Goal: Task Accomplishment & Management: Manage account settings

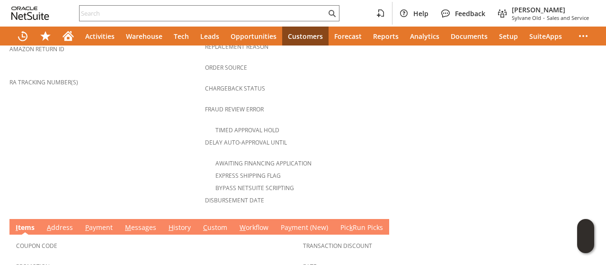
scroll to position [473, 0]
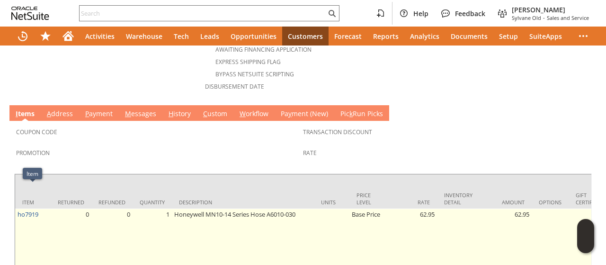
drag, startPoint x: 44, startPoint y: 191, endPoint x: 25, endPoint y: 199, distance: 20.4
click at [30, 208] on td "ho7919" at bounding box center [33, 243] width 36 height 71
drag, startPoint x: 18, startPoint y: 199, endPoint x: 36, endPoint y: 197, distance: 19.0
click at [35, 208] on td "ho7919" at bounding box center [33, 243] width 36 height 71
click at [38, 208] on td "ho7919" at bounding box center [33, 243] width 36 height 71
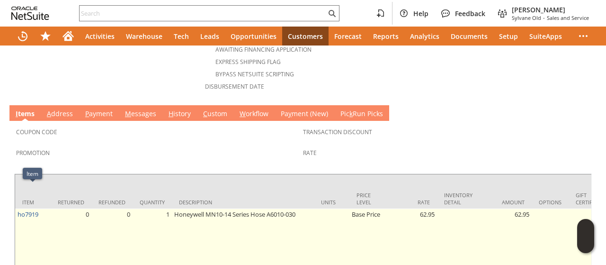
drag, startPoint x: 40, startPoint y: 192, endPoint x: 28, endPoint y: 194, distance: 12.0
click at [34, 208] on td "ho7919" at bounding box center [33, 243] width 36 height 71
drag, startPoint x: 19, startPoint y: 194, endPoint x: 19, endPoint y: 205, distance: 10.4
click at [19, 208] on td "ho7919" at bounding box center [33, 243] width 36 height 71
click at [43, 208] on td "ho7919" at bounding box center [33, 243] width 36 height 71
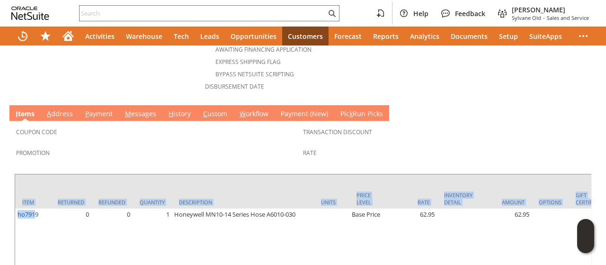
click at [12, 197] on div "Coupon Code Promotion Transaction Discount Rate Item Returned Refunded Quantity…" at bounding box center [302, 201] width 587 height 160
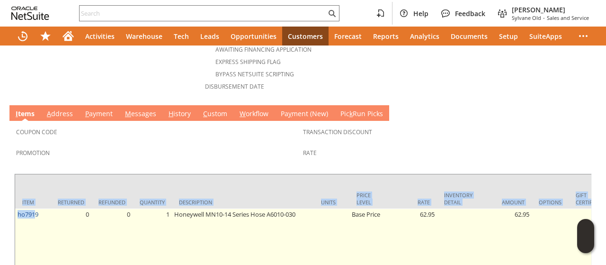
click at [32, 208] on td "ho7919" at bounding box center [33, 243] width 36 height 71
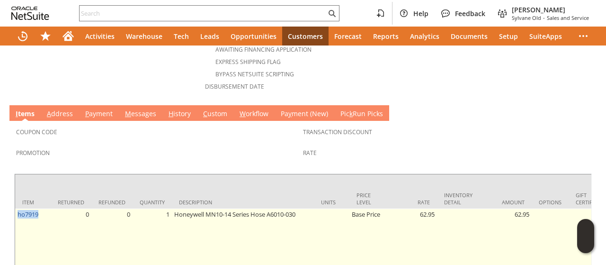
click at [32, 208] on td "ho7919" at bounding box center [33, 243] width 36 height 71
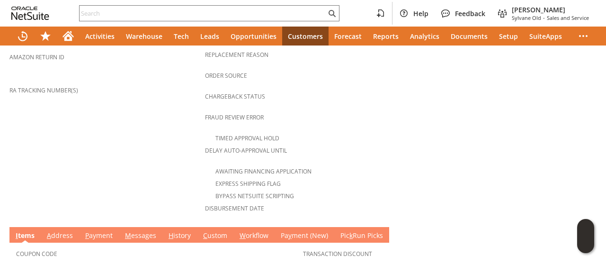
scroll to position [379, 0]
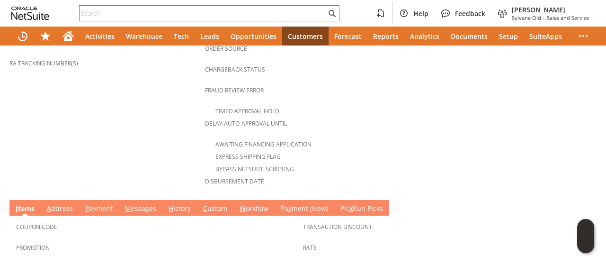
click at [174, 204] on link "H istory" at bounding box center [179, 209] width 27 height 10
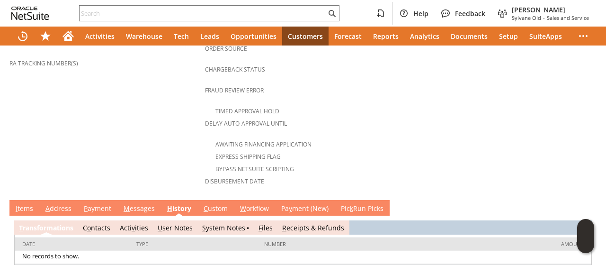
scroll to position [0, 0]
click at [214, 223] on link "S ystem Notes" at bounding box center [223, 227] width 43 height 9
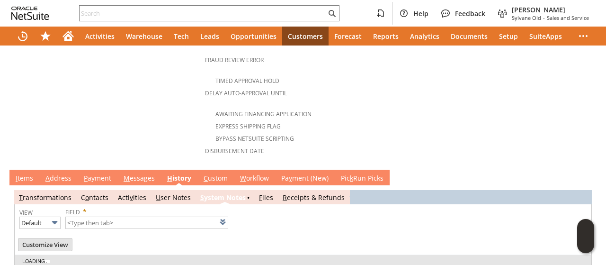
scroll to position [422, 0]
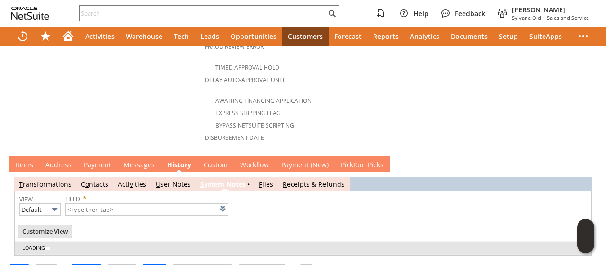
type input "1 to 25 of 77"
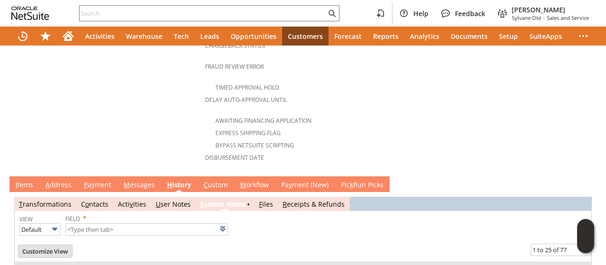
scroll to position [517, 0]
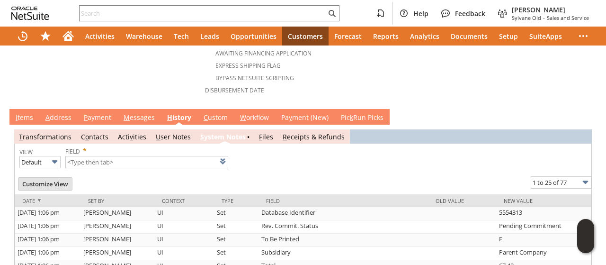
click at [140, 113] on link "M essages" at bounding box center [139, 118] width 36 height 10
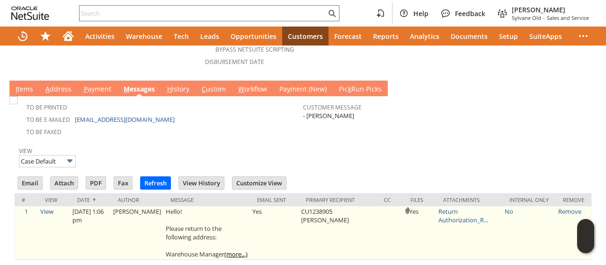
scroll to position [510, 0]
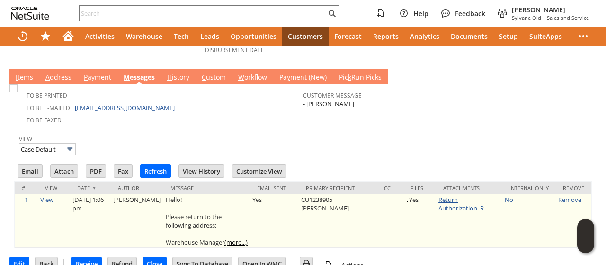
click at [447, 195] on link "Return Authorization_R..." at bounding box center [463, 203] width 50 height 17
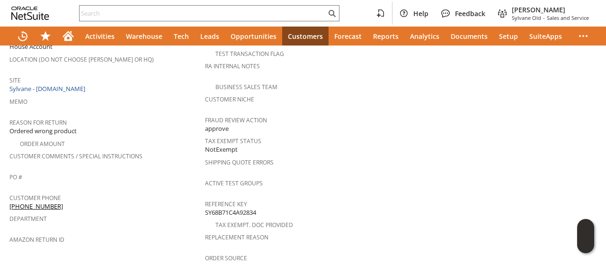
scroll to position [379, 0]
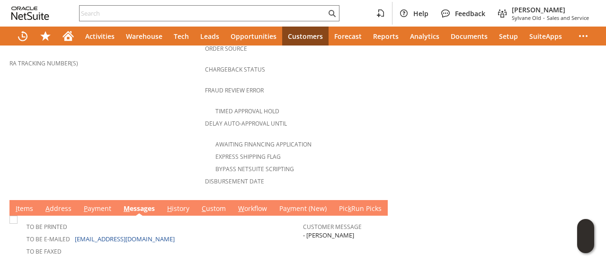
click at [62, 204] on link "A ddress" at bounding box center [58, 209] width 31 height 10
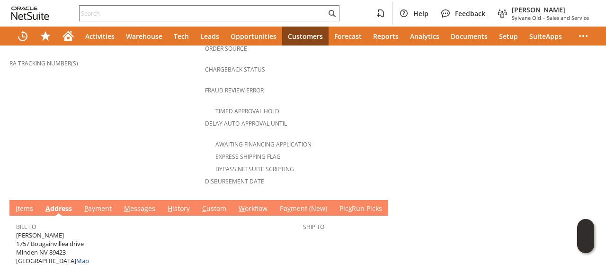
scroll to position [392, 0]
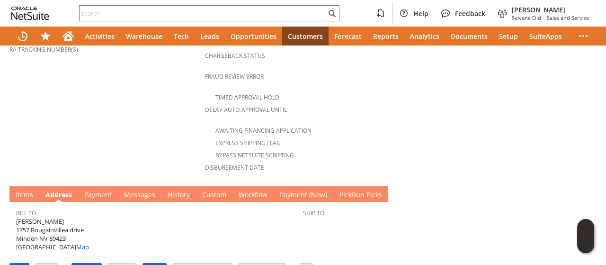
click at [23, 217] on span "FRANKIE MCCABE 1757 Bougainvillea drive Minden NV 89423 United States Map" at bounding box center [52, 234] width 73 height 35
drag, startPoint x: 23, startPoint y: 205, endPoint x: 71, endPoint y: 206, distance: 48.3
click at [71, 217] on span "FRANKIE MCCABE 1757 Bougainvillea drive Minden NV 89423 United States Map" at bounding box center [52, 234] width 73 height 35
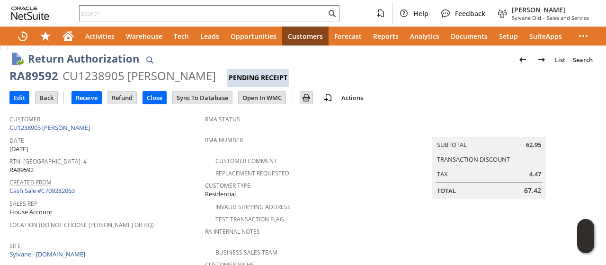
scroll to position [0, 0]
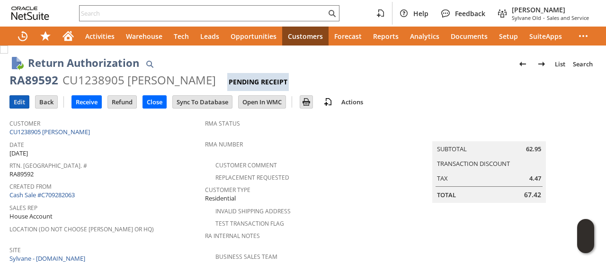
click at [21, 100] on input "Edit" at bounding box center [19, 102] width 19 height 12
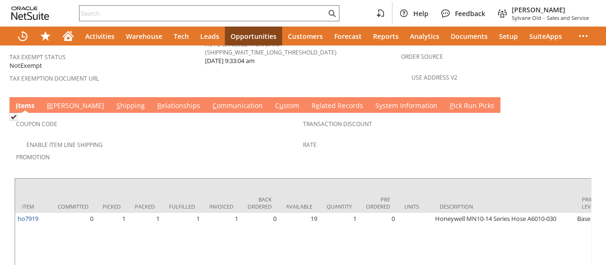
drag, startPoint x: 0, startPoint y: 0, endPoint x: 94, endPoint y: 73, distance: 119.4
click at [114, 101] on link "S hipping" at bounding box center [130, 106] width 33 height 10
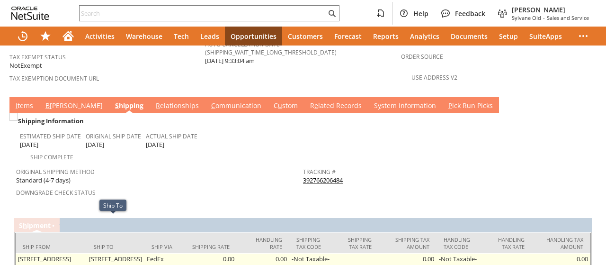
click at [89, 253] on td "[STREET_ADDRESS]" at bounding box center [116, 263] width 58 height 20
drag, startPoint x: 89, startPoint y: 221, endPoint x: 109, endPoint y: 221, distance: 20.8
click at [109, 253] on td "[STREET_ADDRESS]" at bounding box center [116, 263] width 58 height 20
copy td "1757 Bougainvillea"
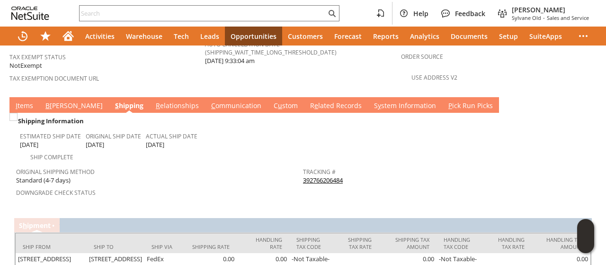
click at [209, 101] on link "C ommunication" at bounding box center [236, 106] width 55 height 10
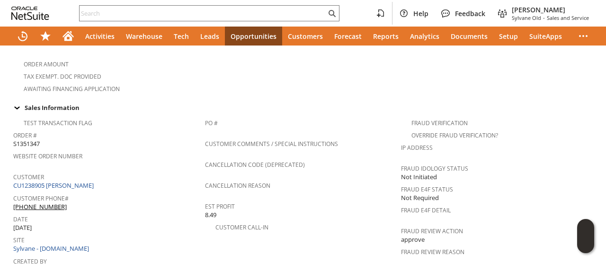
scroll to position [24, 0]
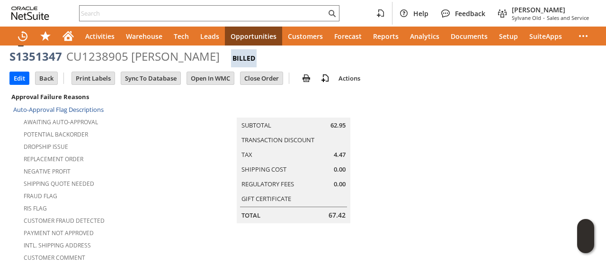
click at [157, 57] on div "CU1238905 [PERSON_NAME]" at bounding box center [142, 56] width 153 height 15
drag, startPoint x: 157, startPoint y: 57, endPoint x: 189, endPoint y: 57, distance: 32.2
click at [189, 57] on div "CU1238905 [PERSON_NAME]" at bounding box center [142, 56] width 153 height 15
copy div "[PERSON_NAME]"
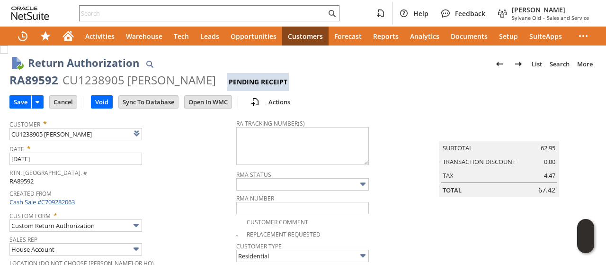
click at [53, 84] on div "RA89592" at bounding box center [33, 79] width 49 height 15
copy div "RA89592"
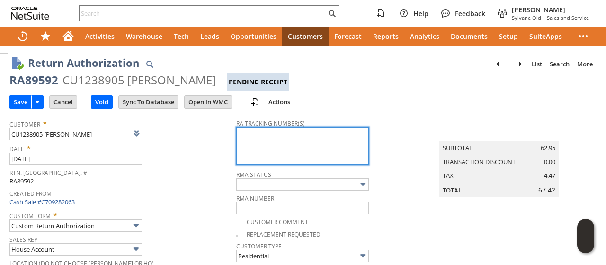
paste textarea "[PERSON_NAME]"
click at [243, 134] on textarea "FRANKIE MCCABE email 09/12" at bounding box center [302, 146] width 133 height 38
paste textarea "791937324593"
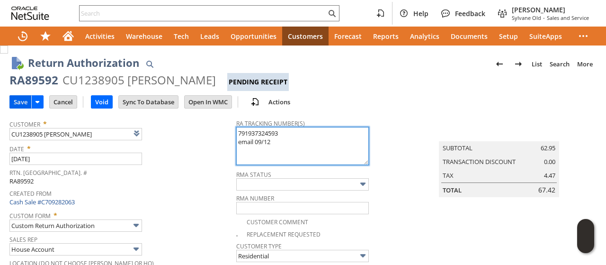
type textarea "791937324593 email 09/12"
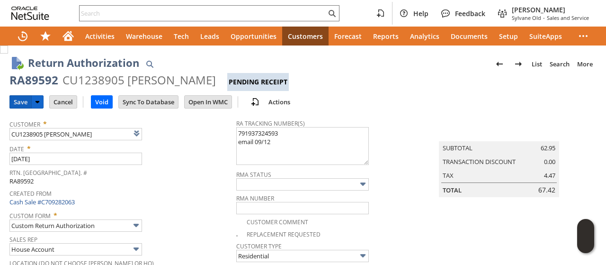
click at [19, 101] on input "Save" at bounding box center [20, 102] width 21 height 12
